Goal: Task Accomplishment & Management: Manage account settings

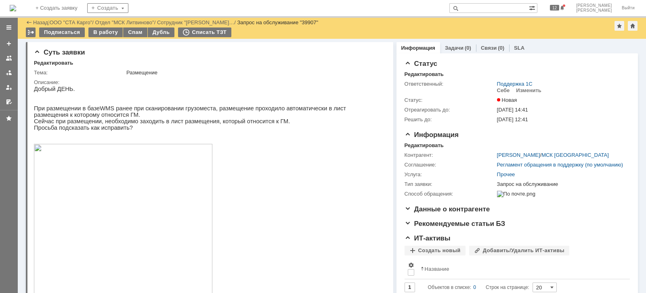
scroll to position [101, 0]
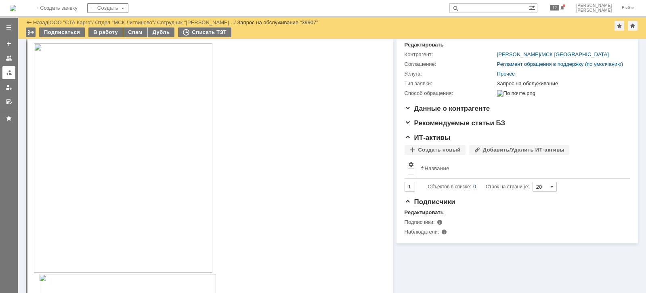
click at [8, 74] on div at bounding box center [9, 72] width 6 height 6
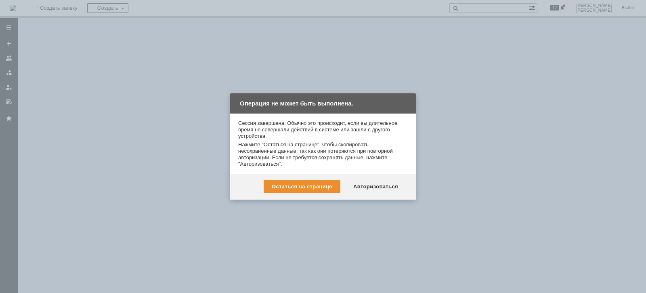
click at [383, 186] on div "Авторизоваться" at bounding box center [375, 186] width 61 height 13
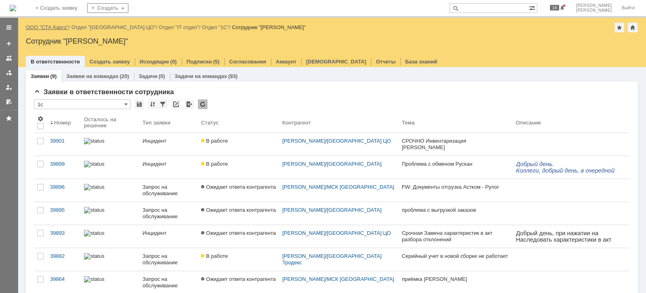
click at [60, 26] on link "ООО "СТА Карго"" at bounding box center [47, 27] width 43 height 6
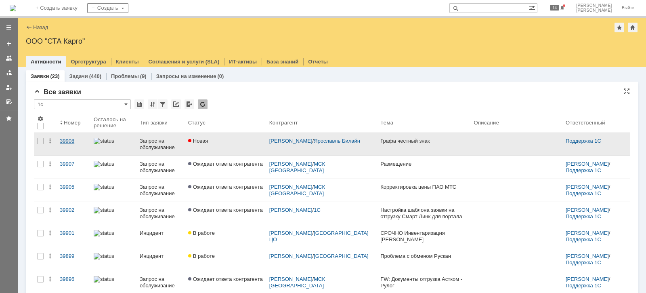
click at [63, 138] on div "39908" at bounding box center [73, 141] width 27 height 6
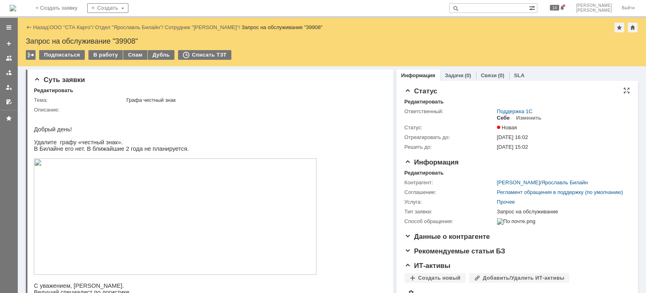
click at [497, 117] on div "Себе" at bounding box center [503, 118] width 13 height 6
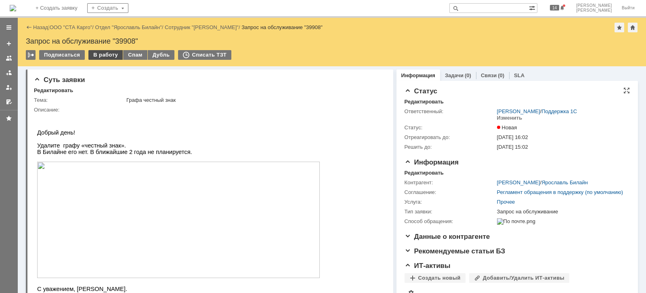
click at [101, 54] on div "В работу" at bounding box center [105, 55] width 34 height 10
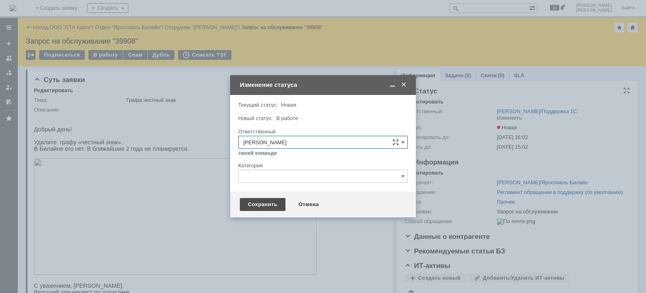
click at [275, 201] on div "Сохранить" at bounding box center [263, 204] width 46 height 13
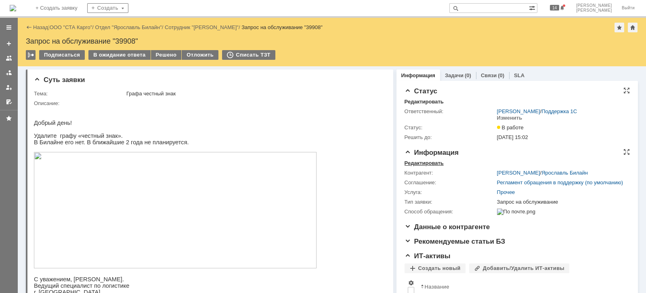
click at [414, 161] on div "Редактировать" at bounding box center [423, 163] width 39 height 6
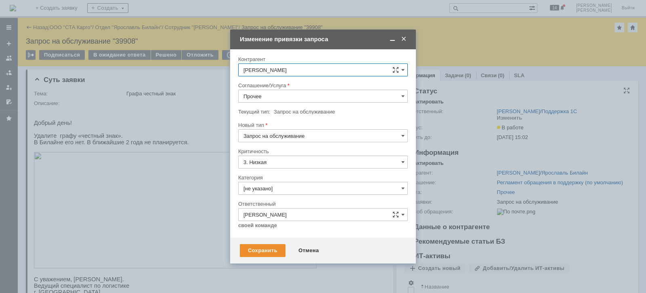
click at [287, 92] on input "Прочее" at bounding box center [323, 96] width 170 height 13
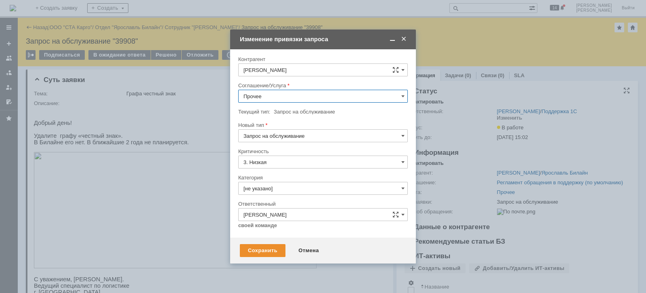
click at [297, 168] on span "WMS Прочее" at bounding box center [322, 169] width 159 height 6
type input "WMS Прочее"
click at [294, 188] on input "[не указано]" at bounding box center [323, 188] width 170 height 13
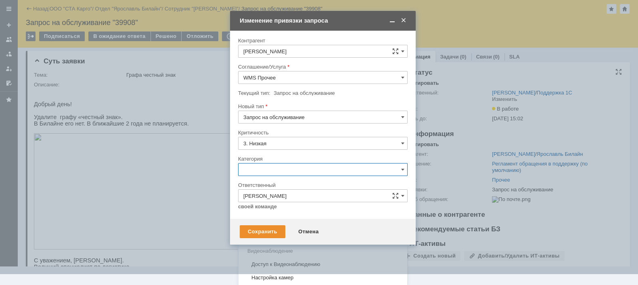
click at [289, 219] on div "Консультация пользователя" at bounding box center [323, 224] width 169 height 13
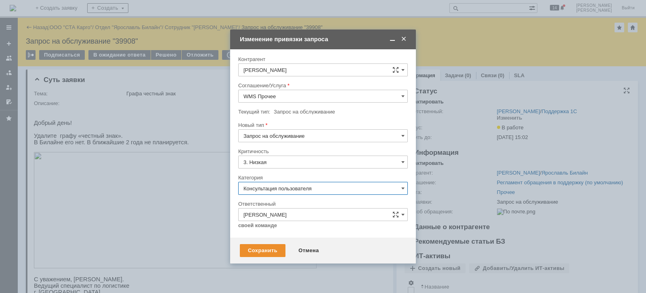
type input "Консультация пользователя"
click at [267, 246] on div "Сохранить" at bounding box center [263, 250] width 46 height 13
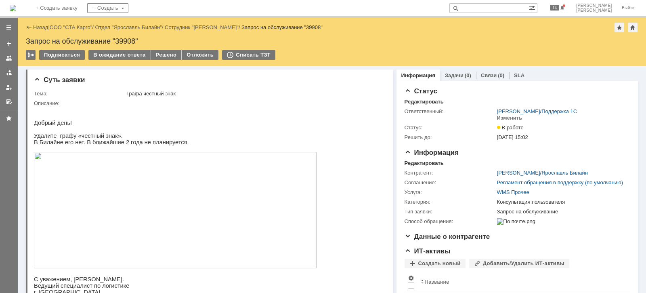
click at [129, 193] on img at bounding box center [175, 210] width 283 height 116
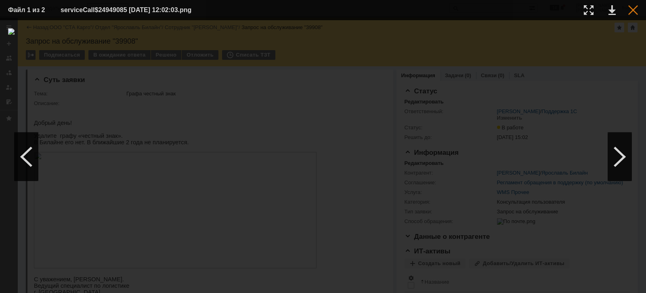
click at [634, 10] on div at bounding box center [633, 10] width 10 height 10
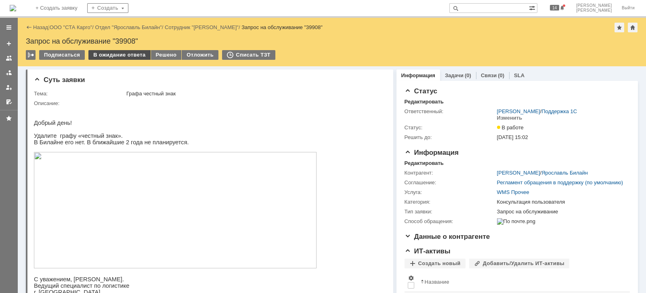
click at [112, 55] on div "В ожидание ответа" at bounding box center [119, 55] width 62 height 10
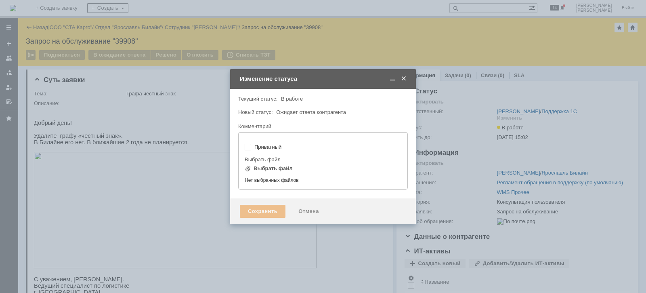
type input "[не указано]"
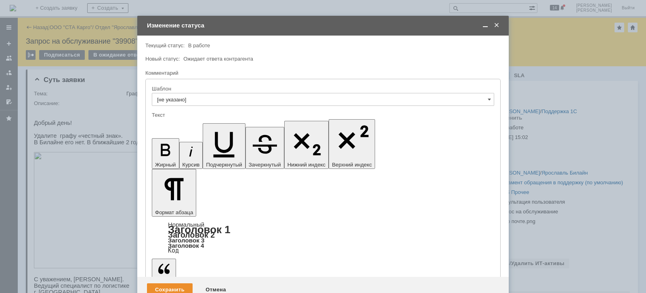
click at [166, 283] on div "Сохранить" at bounding box center [170, 289] width 46 height 13
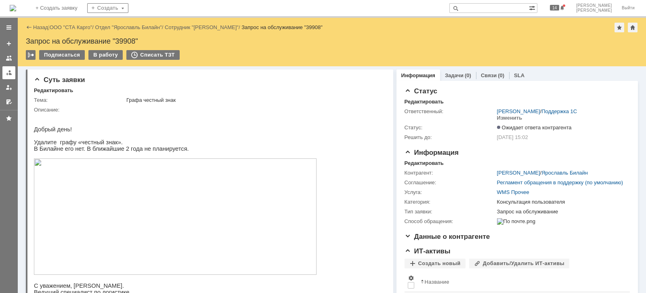
click at [10, 75] on div at bounding box center [9, 72] width 6 height 6
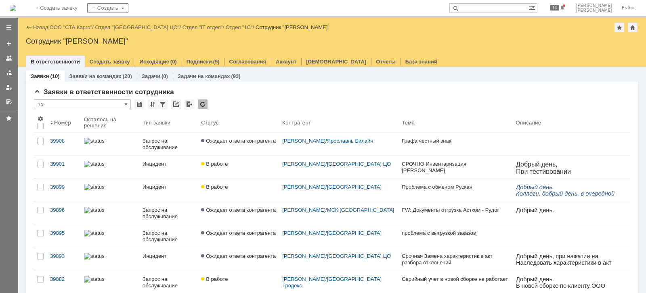
drag, startPoint x: 72, startPoint y: 27, endPoint x: 103, endPoint y: 64, distance: 47.8
click at [72, 27] on link "ООО "СТА Карго"" at bounding box center [71, 27] width 43 height 6
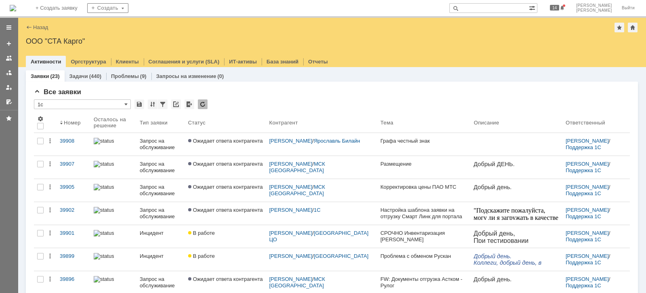
click at [8, 70] on div at bounding box center [9, 72] width 6 height 6
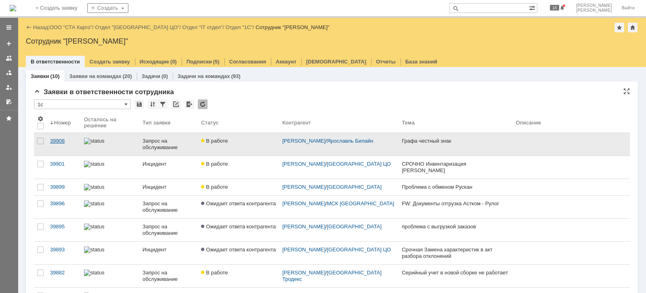
click at [61, 140] on div "39908" at bounding box center [63, 141] width 27 height 6
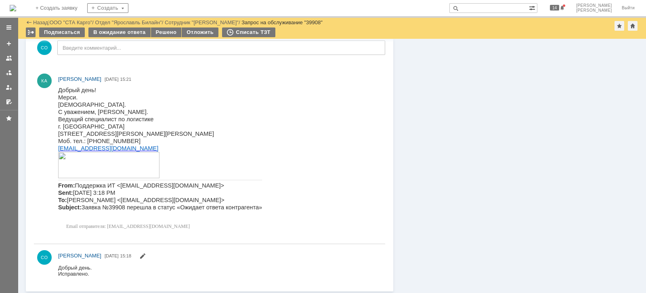
scroll to position [134, 0]
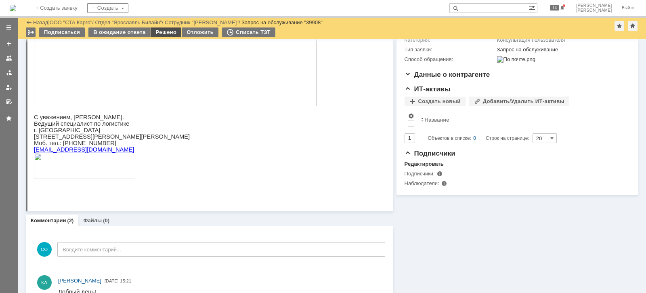
click at [168, 32] on div "Решено" at bounding box center [166, 32] width 31 height 10
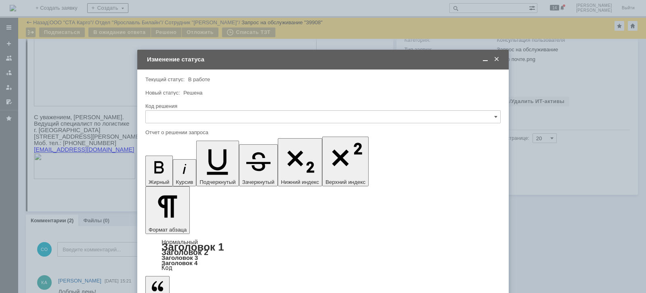
scroll to position [0, 0]
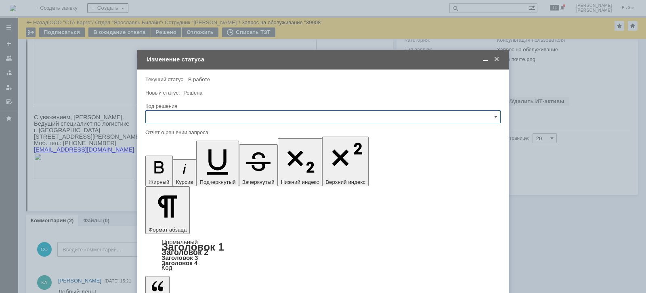
click at [206, 116] on input "text" at bounding box center [322, 116] width 355 height 13
click at [189, 218] on div "Решено" at bounding box center [323, 224] width 354 height 13
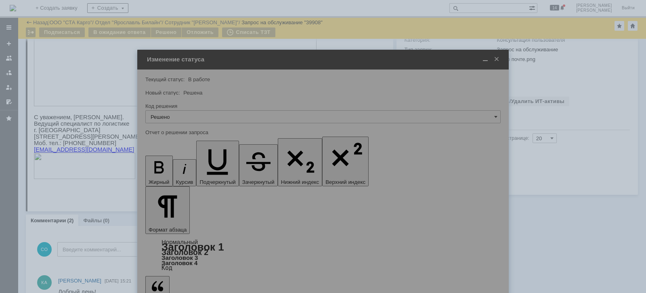
type input "Решено"
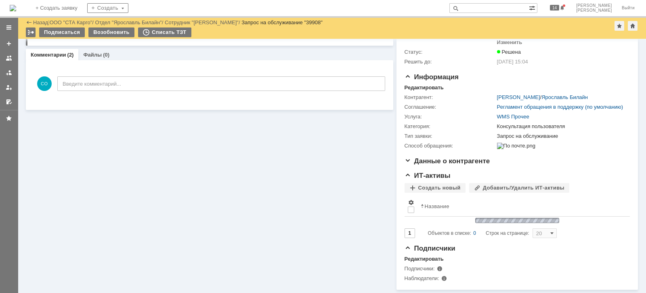
click at [5, 76] on link at bounding box center [8, 72] width 13 height 13
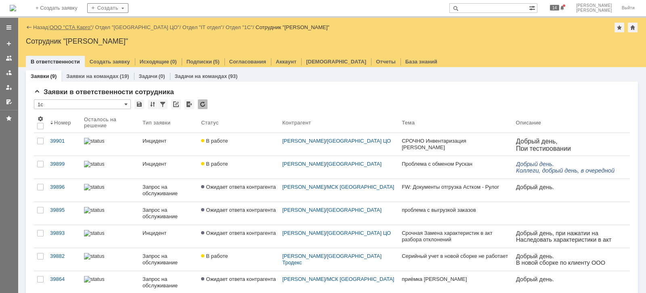
click at [69, 26] on link "ООО "СТА Карго"" at bounding box center [71, 27] width 43 height 6
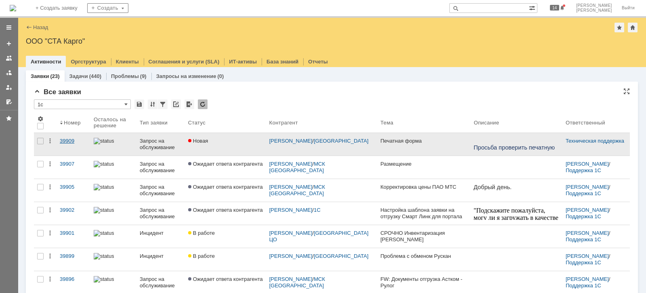
click at [61, 139] on div "39909" at bounding box center [73, 141] width 27 height 6
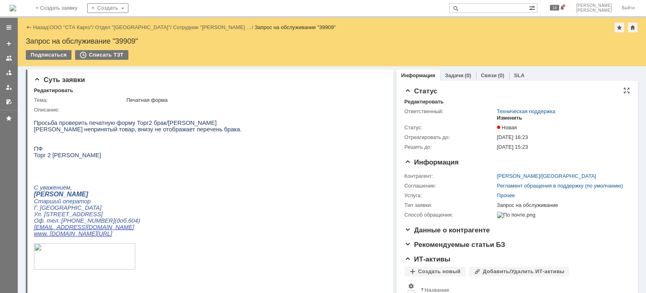
click at [511, 117] on div "Изменить" at bounding box center [509, 118] width 25 height 6
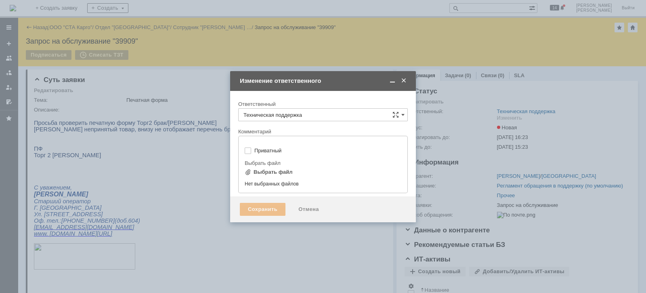
type input "[не указано]"
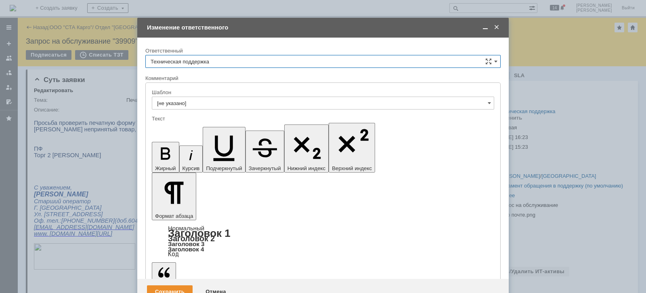
click at [233, 64] on input "Техническая поддержка" at bounding box center [322, 61] width 355 height 13
click at [216, 100] on span "[PERSON_NAME]" at bounding box center [323, 103] width 345 height 6
type input "[PERSON_NAME]"
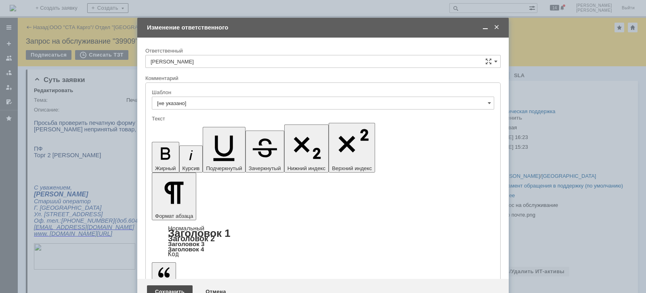
click at [168, 285] on div "Сохранить" at bounding box center [170, 291] width 46 height 13
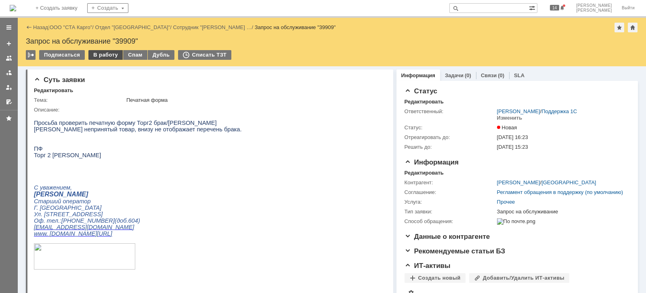
click at [95, 56] on div "В работу" at bounding box center [105, 55] width 34 height 10
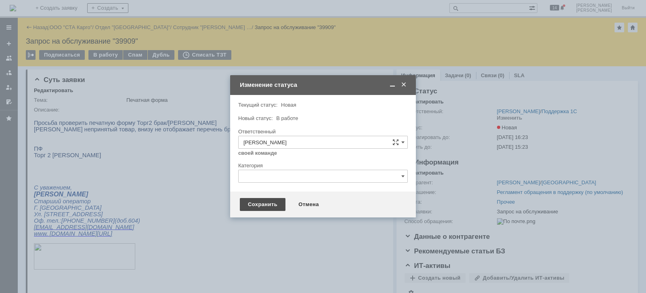
click at [256, 205] on div "Сохранить" at bounding box center [263, 204] width 46 height 13
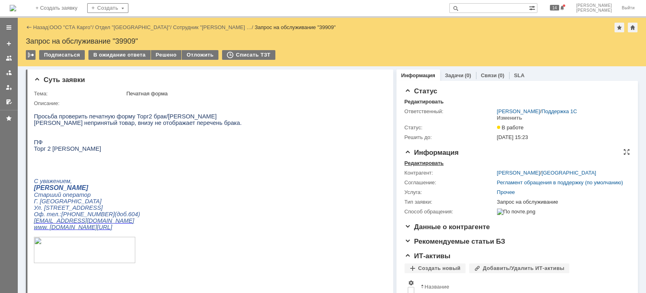
click at [424, 162] on div "Редактировать" at bounding box center [423, 163] width 39 height 6
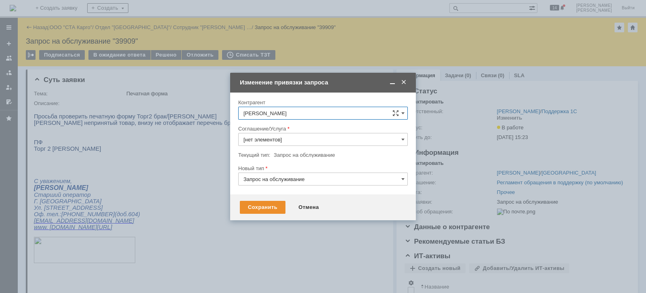
type input "Прочее"
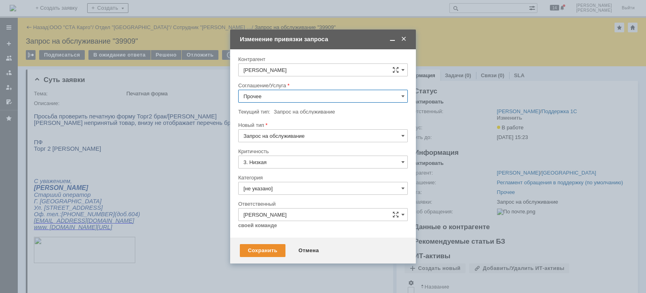
click at [280, 96] on input "Прочее" at bounding box center [323, 96] width 170 height 13
click at [296, 116] on span "WMS Прочее" at bounding box center [322, 118] width 159 height 6
type input "WMS Прочее"
click at [308, 137] on input "Запрос на обслуживание" at bounding box center [323, 135] width 170 height 13
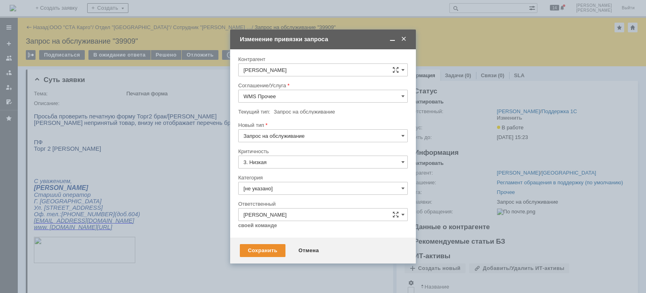
click at [308, 137] on input "Запрос на обслуживание" at bounding box center [323, 135] width 170 height 13
click at [377, 124] on div "Новый тип" at bounding box center [322, 124] width 168 height 5
click at [310, 137] on input "Запрос на обслуживание" at bounding box center [323, 135] width 170 height 13
click at [348, 119] on div at bounding box center [323, 119] width 170 height 6
type input "Запрос на обслуживание"
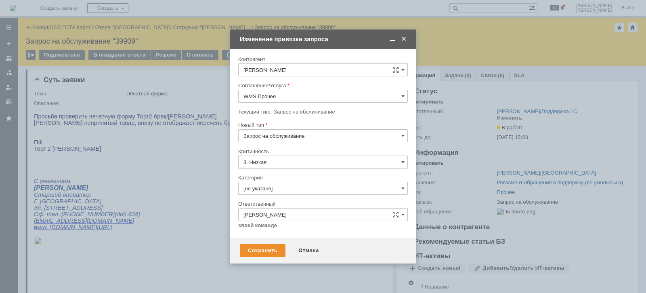
click at [287, 188] on input "[не указано]" at bounding box center [323, 188] width 170 height 13
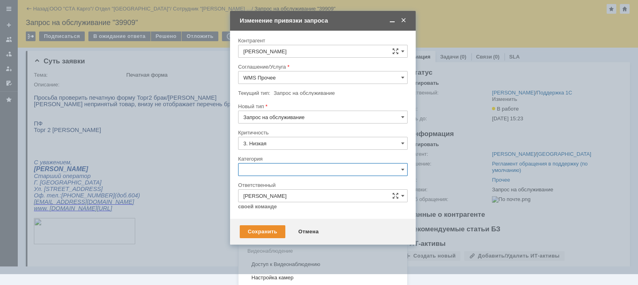
click at [270, 235] on span "Ошибка" at bounding box center [322, 238] width 159 height 6
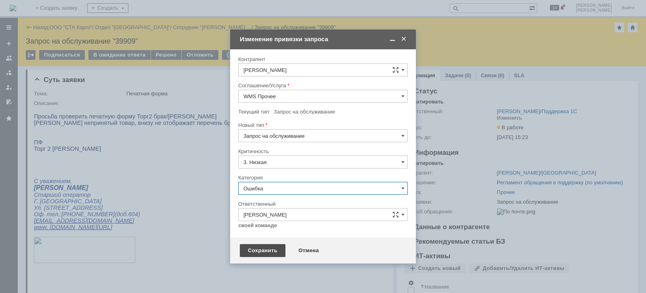
click at [256, 248] on div "Сохранить" at bounding box center [263, 250] width 46 height 13
type input "Ошибка"
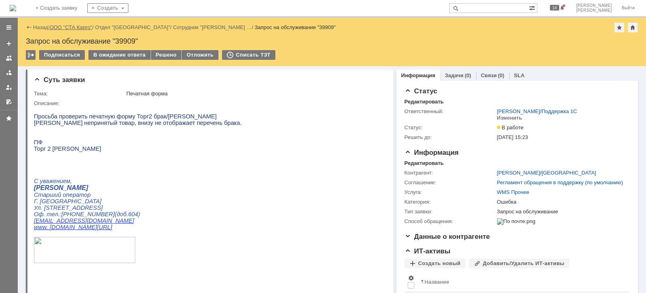
click at [81, 26] on link "ООО "СТА Карго"" at bounding box center [71, 27] width 43 height 6
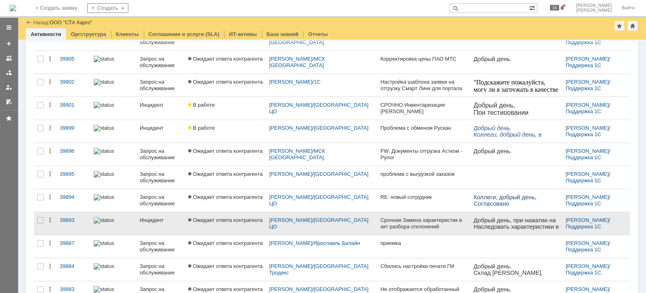
click at [204, 226] on link "Ожидает ответа контрагента" at bounding box center [225, 223] width 81 height 23
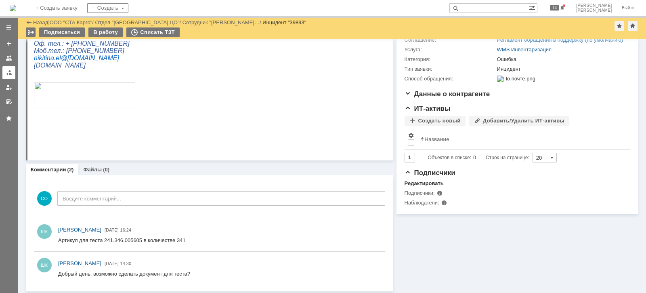
click at [2, 69] on link at bounding box center [8, 72] width 13 height 13
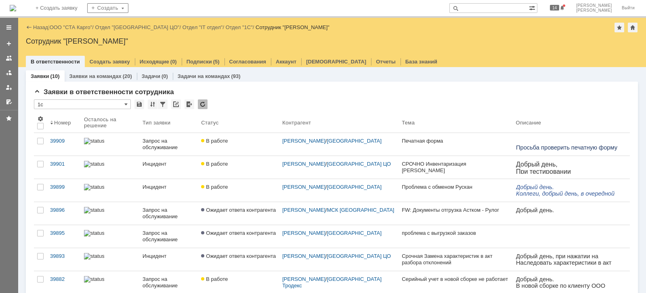
click at [91, 31] on div "Назад | ООО "СТА Карго" / Отдел "[GEOGRAPHIC_DATA] ЦО" / Отдел "IT отдел" / Отд…" at bounding box center [332, 28] width 612 height 10
click at [88, 29] on link "ООО "СТА Карго"" at bounding box center [71, 27] width 43 height 6
